Goal: Information Seeking & Learning: Learn about a topic

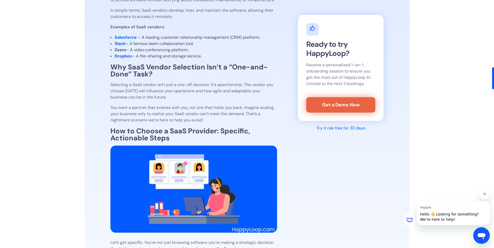
scroll to position [338, 0]
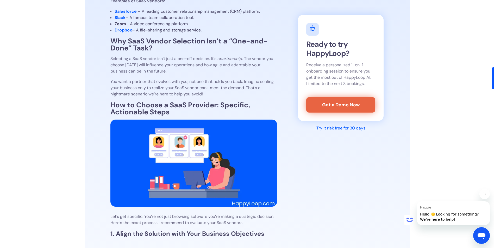
drag, startPoint x: 83, startPoint y: 222, endPoint x: 129, endPoint y: 220, distance: 45.6
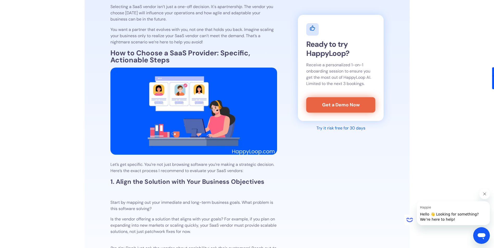
scroll to position [443, 0]
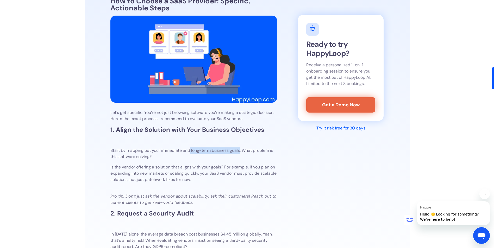
drag, startPoint x: 191, startPoint y: 157, endPoint x: 241, endPoint y: 155, distance: 49.8
click at [241, 155] on p "Start by mapping out your immediate and long-term business goals. What problem …" at bounding box center [193, 154] width 167 height 12
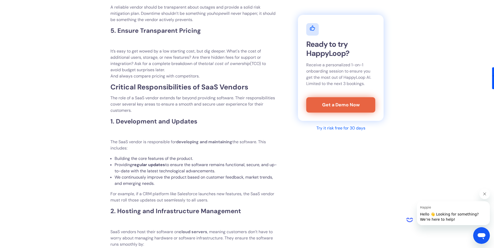
scroll to position [885, 0]
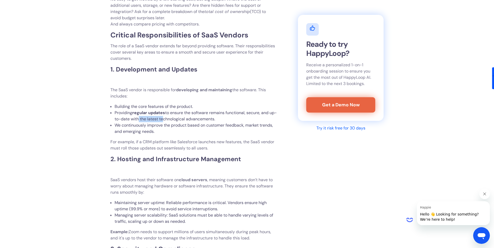
drag, startPoint x: 168, startPoint y: 128, endPoint x: 145, endPoint y: 128, distance: 22.9
click at [145, 122] on li "Providing regular updates to ensure the software remains functional, secure, an…" at bounding box center [196, 116] width 162 height 12
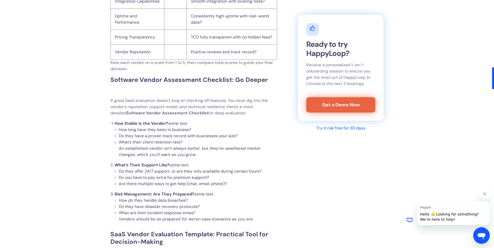
scroll to position [1874, 0]
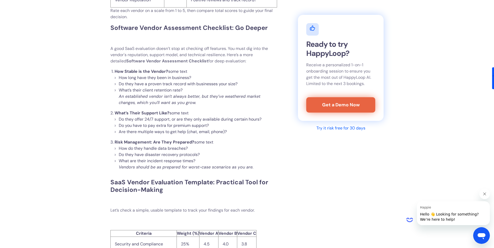
click at [168, 105] on em "An established vendor isn’t always better, but they’ve weathered market changes…" at bounding box center [190, 100] width 142 height 12
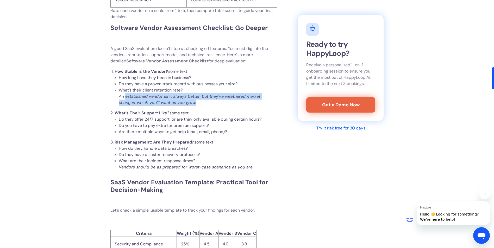
drag, startPoint x: 196, startPoint y: 113, endPoint x: 125, endPoint y: 108, distance: 70.7
click at [125, 106] on li "What’s their client retention rate? An established vendor isn’t always better, …" at bounding box center [198, 96] width 158 height 19
drag, startPoint x: 125, startPoint y: 108, endPoint x: 145, endPoint y: 113, distance: 21.0
click at [145, 105] on em "An established vendor isn’t always better, but they’ve weathered market changes…" at bounding box center [190, 100] width 142 height 12
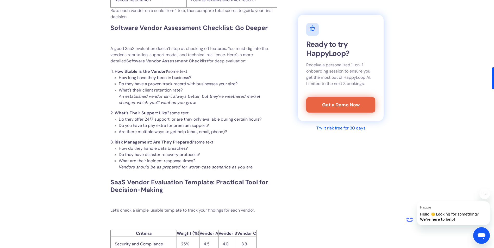
click at [152, 123] on li "Do they offer 24/7 support, or are they only available during certain hours?" at bounding box center [198, 119] width 158 height 6
drag, startPoint x: 156, startPoint y: 136, endPoint x: 117, endPoint y: 130, distance: 40.4
click at [117, 130] on ul "Do they offer 24/7 support, or are they only available during certain hours? Do…" at bounding box center [196, 125] width 162 height 19
drag, startPoint x: 117, startPoint y: 130, endPoint x: 153, endPoint y: 136, distance: 37.2
click at [153, 129] on li "Do you have to pay extra for premium support?" at bounding box center [198, 126] width 158 height 6
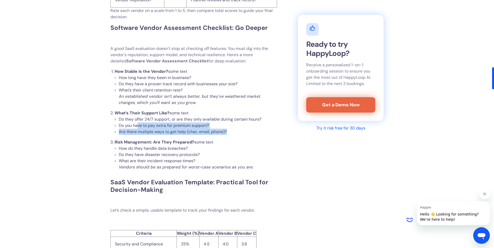
drag, startPoint x: 230, startPoint y: 143, endPoint x: 137, endPoint y: 136, distance: 93.8
click at [137, 135] on ul "Do they offer 24/7 support, or are they only available during certain hours? Do…" at bounding box center [196, 125] width 162 height 19
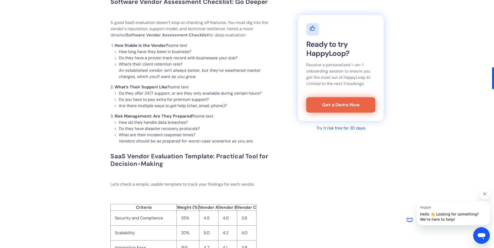
click at [149, 144] on li "What are their incident response times? Vendors should be as prepared for worst…" at bounding box center [198, 138] width 158 height 12
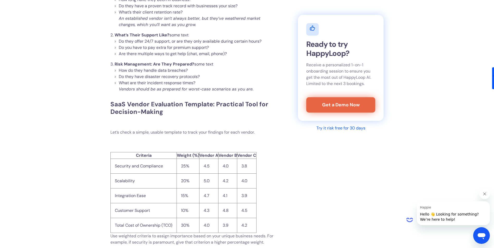
scroll to position [1979, 0]
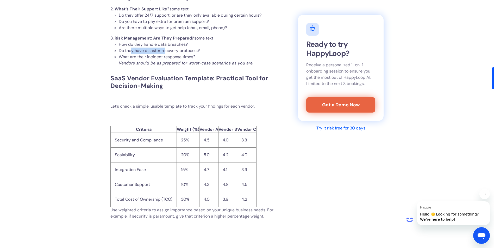
drag, startPoint x: 166, startPoint y: 65, endPoint x: 131, endPoint y: 61, distance: 35.3
click at [131, 54] on li "Do they have disaster recovery protocols?" at bounding box center [198, 51] width 158 height 6
drag, startPoint x: 131, startPoint y: 61, endPoint x: 169, endPoint y: 65, distance: 38.0
click at [169, 54] on li "Do they have disaster recovery protocols?" at bounding box center [198, 51] width 158 height 6
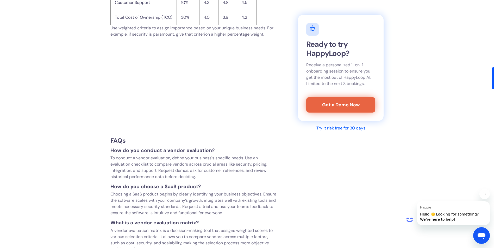
scroll to position [2213, 0]
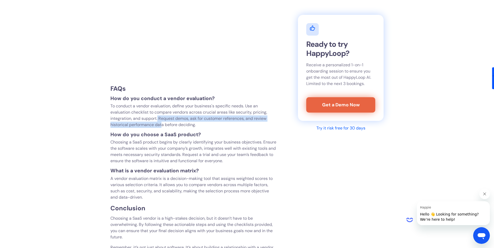
drag, startPoint x: 161, startPoint y: 136, endPoint x: 164, endPoint y: 130, distance: 6.6
click at [163, 128] on p "To conduct a vendor evaluation, define your business's specific needs. Use an e…" at bounding box center [193, 115] width 167 height 25
drag, startPoint x: 164, startPoint y: 130, endPoint x: 177, endPoint y: 134, distance: 13.5
click at [177, 128] on p "To conduct a vendor evaluation, define your business's specific needs. Use an e…" at bounding box center [193, 115] width 167 height 25
click at [173, 153] on p "Choosing a SaaS product begins by clearly identifying your business objectives.…" at bounding box center [193, 151] width 167 height 25
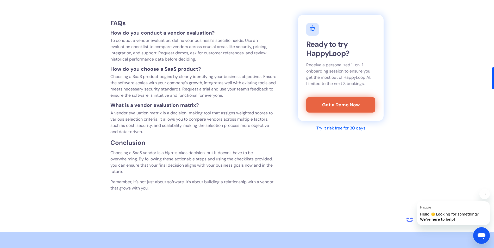
scroll to position [2253, 0]
